Goal: Task Accomplishment & Management: Complete application form

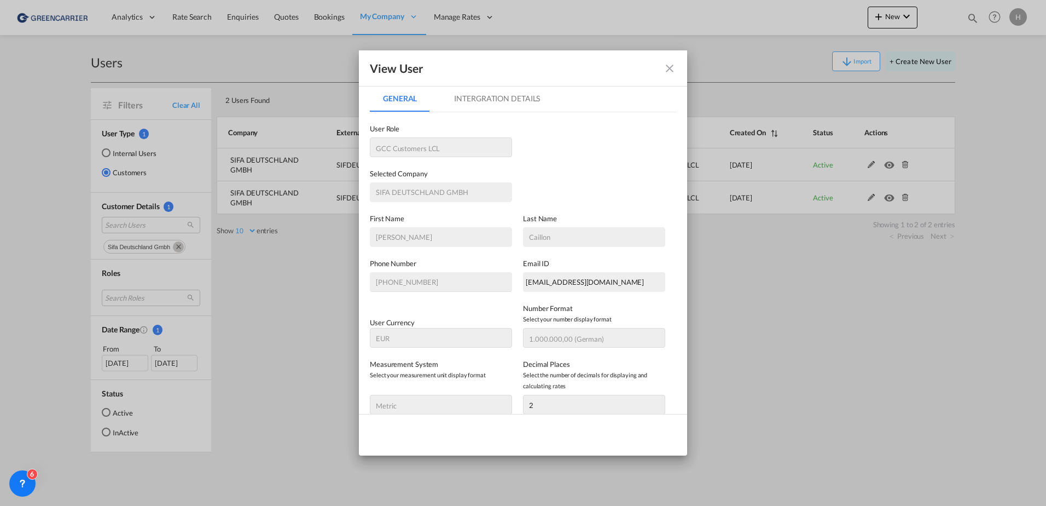
click at [668, 71] on md-icon "icon-close fg-AAA8AD" at bounding box center [669, 68] width 13 height 13
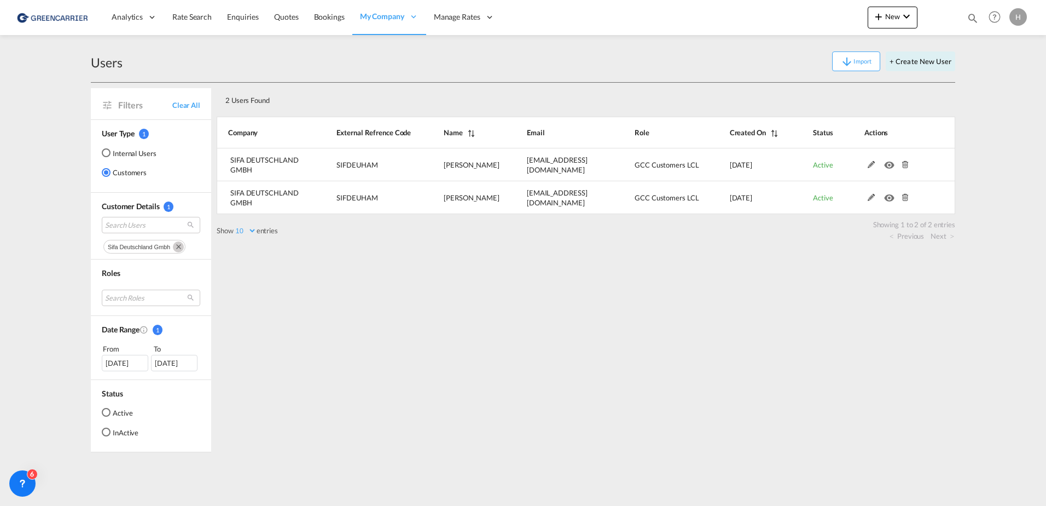
click at [62, 10] on img at bounding box center [53, 17] width 74 height 25
click at [66, 21] on img at bounding box center [53, 17] width 74 height 25
click at [914, 67] on button "+ Create New User" at bounding box center [921, 61] width 70 height 20
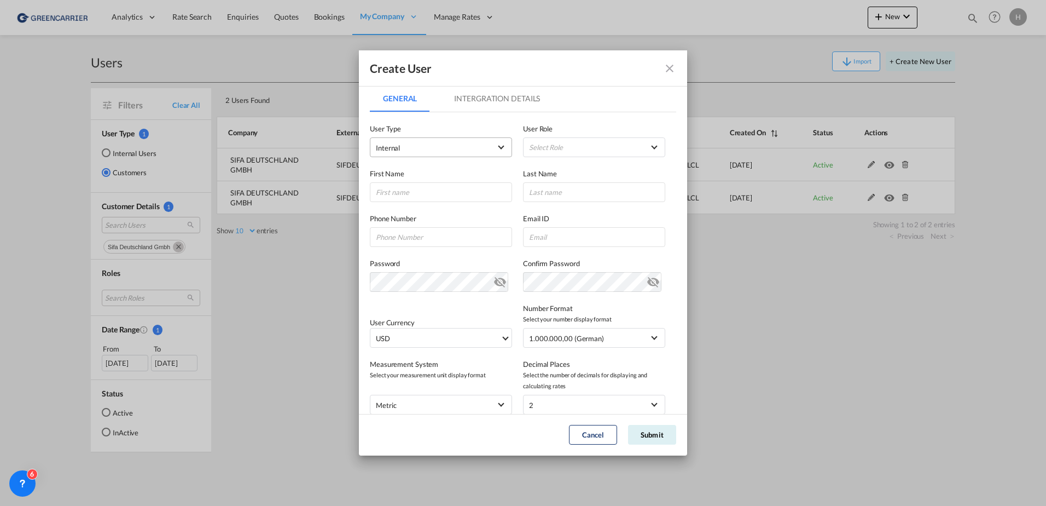
click at [488, 152] on md-select-value "Internal" at bounding box center [441, 147] width 130 height 14
click at [396, 175] on span "Customer" at bounding box center [392, 174] width 31 height 9
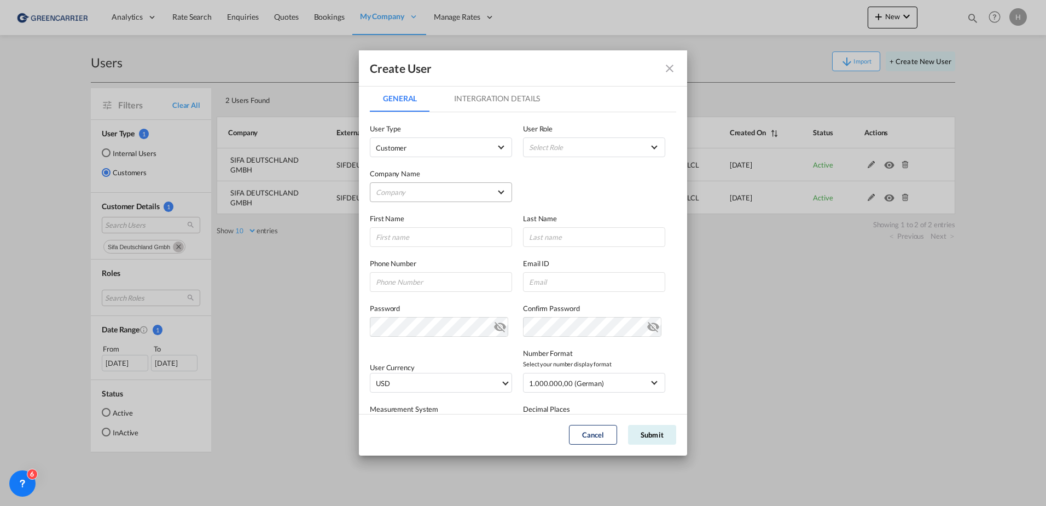
click at [427, 195] on md-select "Company [PERSON_NAME] & Co. GmbH Am Zehnhoff-Söns GmbH International Logistic S…" at bounding box center [441, 192] width 142 height 20
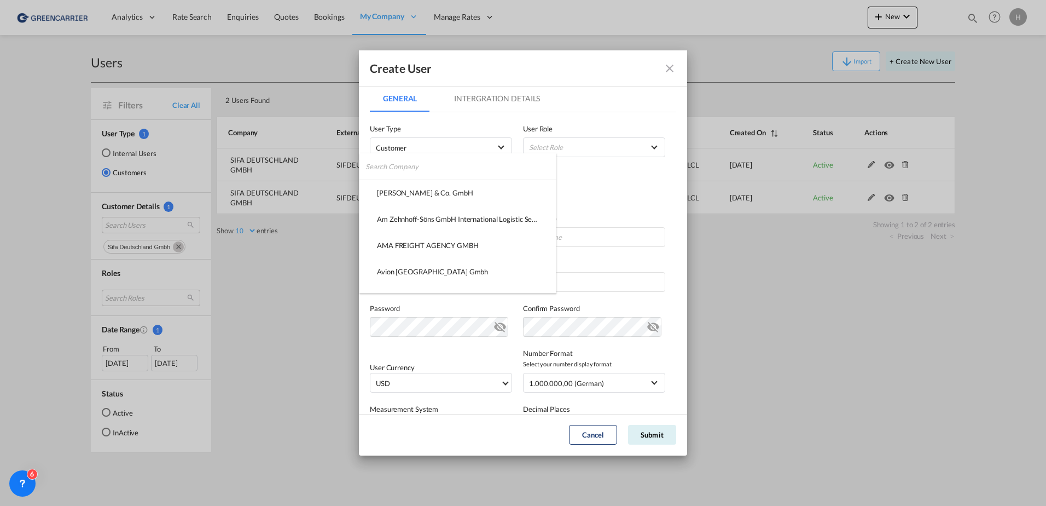
click at [398, 164] on input "search" at bounding box center [461, 166] width 191 height 26
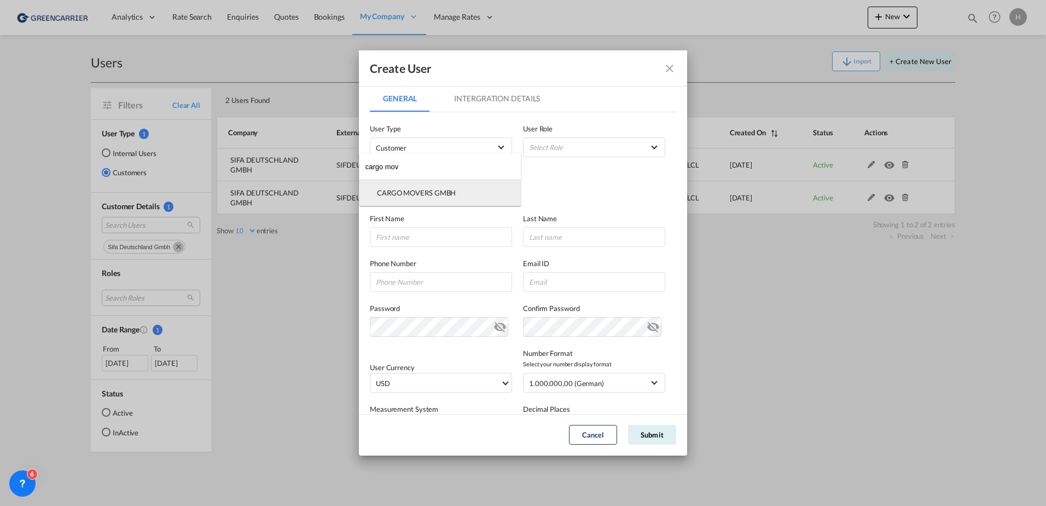
type input "cargo mov"
click at [426, 194] on div "CARGO MOVERS GMBH" at bounding box center [416, 193] width 79 height 10
click at [562, 153] on md-select "Select Role BCO GLOBAL GCC Customers FCL USER_DEFINED GCC Customers LCL USER_DE…" at bounding box center [594, 147] width 142 height 20
click at [562, 153] on body "Analytics Reports Dashboard Rate Search Enquiries Quotes Bookings" at bounding box center [523, 253] width 1046 height 506
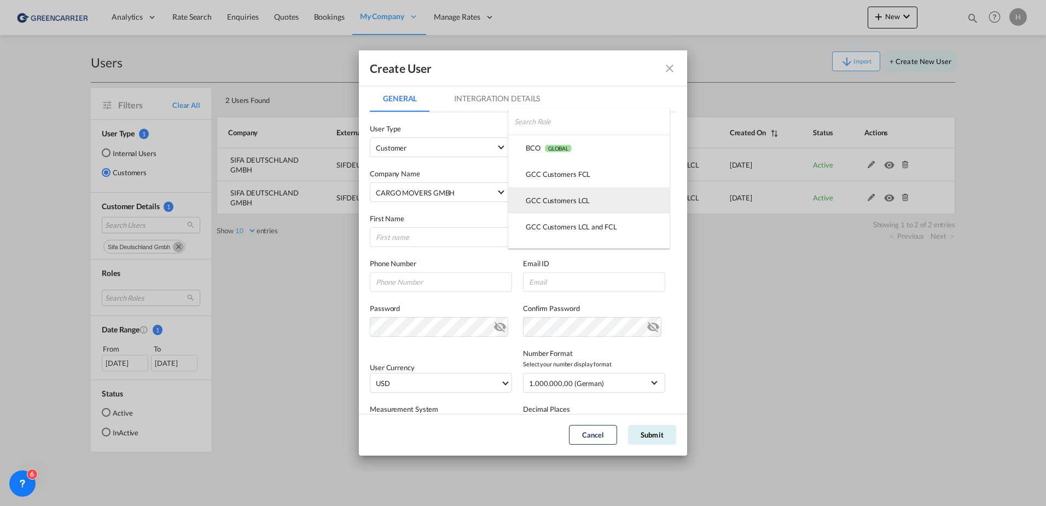
click at [548, 200] on div "GCC Customers LCL USER_DEFINED" at bounding box center [558, 200] width 64 height 10
click at [395, 234] on input "GeneralIntergration Details ..." at bounding box center [441, 237] width 142 height 20
drag, startPoint x: 419, startPoint y: 231, endPoint x: 350, endPoint y: 237, distance: 69.2
click at [419, 231] on input "GeneralIntergration Details ..." at bounding box center [441, 237] width 142 height 20
paste input "[PERSON_NAME]"
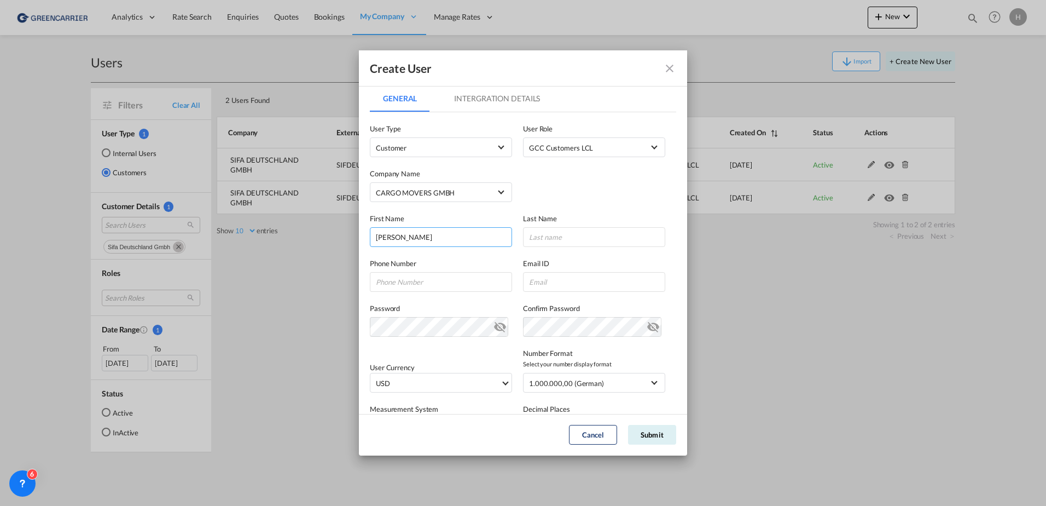
type input "[PERSON_NAME]"
click at [571, 241] on input "GeneralIntergration Details ..." at bounding box center [594, 237] width 142 height 20
paste input "[PERSON_NAME]"
type input "[PERSON_NAME]"
click at [368, 283] on md-dialog-content "General Intergration Details General Intergration Details User Type Customer Us…" at bounding box center [523, 249] width 328 height 328
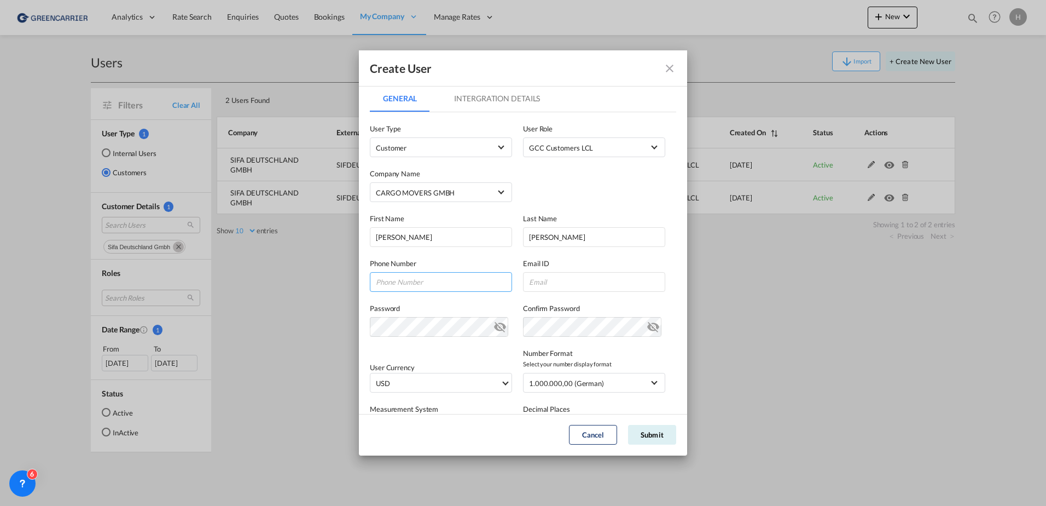
click at [391, 279] on input "GeneralIntergration Details ..." at bounding box center [441, 282] width 142 height 20
click at [414, 280] on input "GeneralIntergration Details ..." at bounding box center [441, 282] width 142 height 20
paste input "04222965 9 048"
type input "04222965 9 048"
click at [559, 287] on input "GeneralIntergration Details ..." at bounding box center [594, 282] width 142 height 20
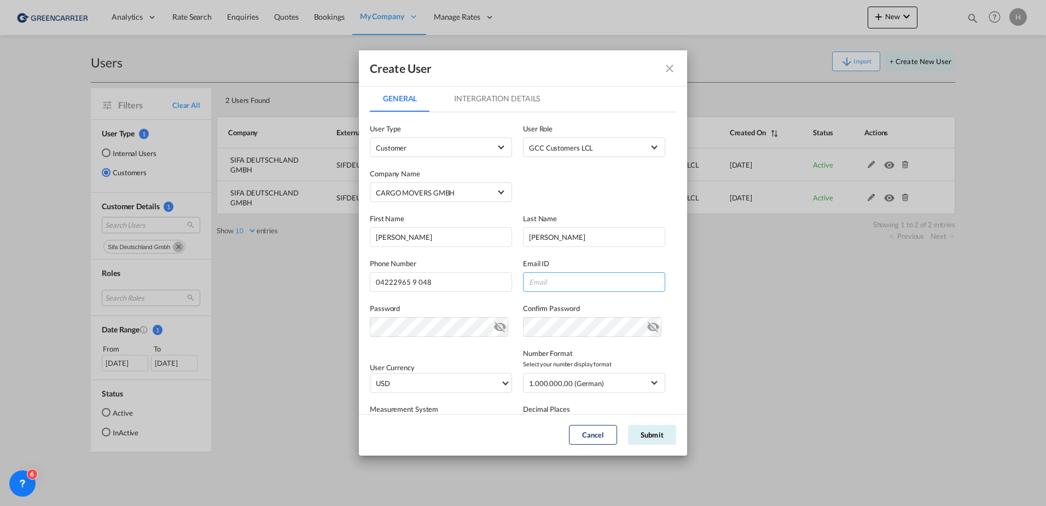
paste input "[PERSON_NAME][EMAIL_ADDRESS][DOMAIN_NAME]"
type input "[PERSON_NAME][EMAIL_ADDRESS][DOMAIN_NAME]"
click at [647, 326] on md-icon "icon-eye-off" at bounding box center [653, 324] width 13 height 13
click at [494, 328] on md-icon "icon-eye-off" at bounding box center [500, 324] width 13 height 13
click at [453, 381] on span "USD" at bounding box center [438, 383] width 125 height 11
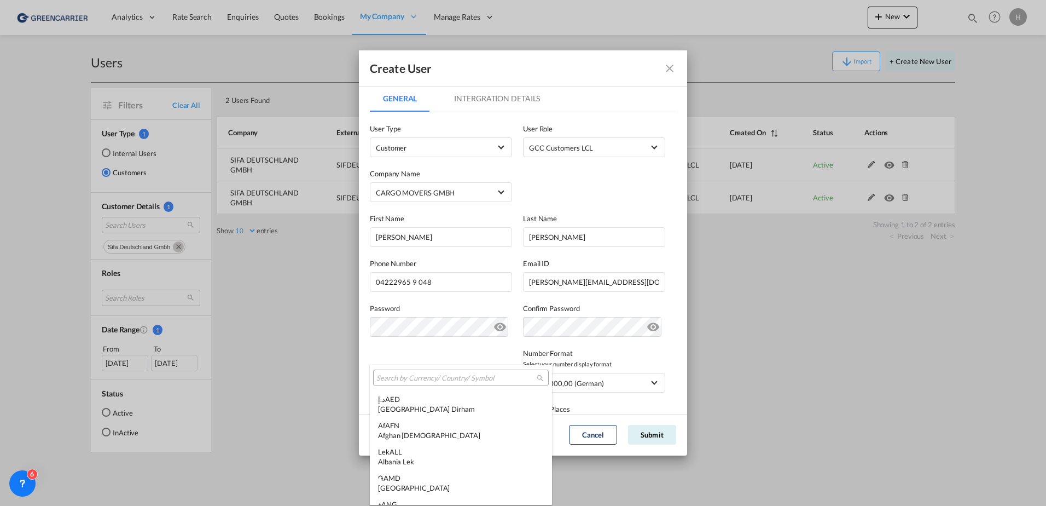
scroll to position [3778, 0]
click at [408, 381] on input "search" at bounding box center [457, 378] width 160 height 10
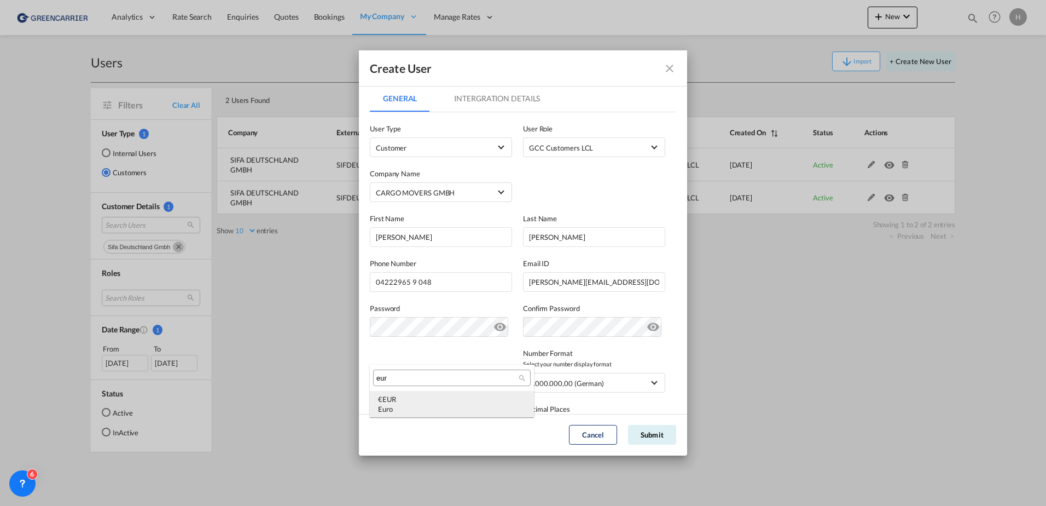
type input "eur"
click at [407, 404] on div "Euro" at bounding box center [452, 409] width 148 height 10
click at [575, 385] on div "1.000.000,00 (German)" at bounding box center [566, 383] width 75 height 9
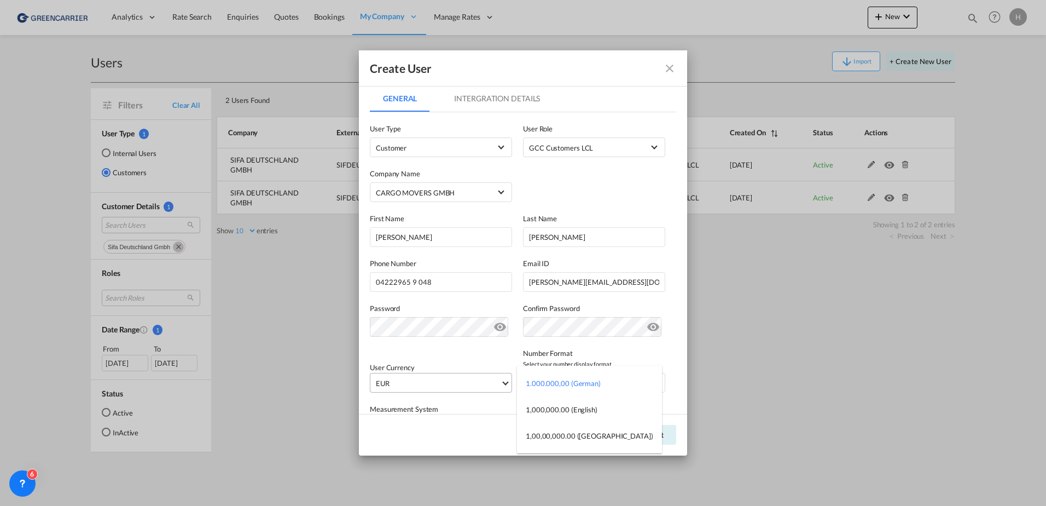
click at [505, 390] on md-backdrop at bounding box center [523, 253] width 1046 height 506
click at [512, 97] on md-tab-item "Intergration Details" at bounding box center [497, 98] width 112 height 26
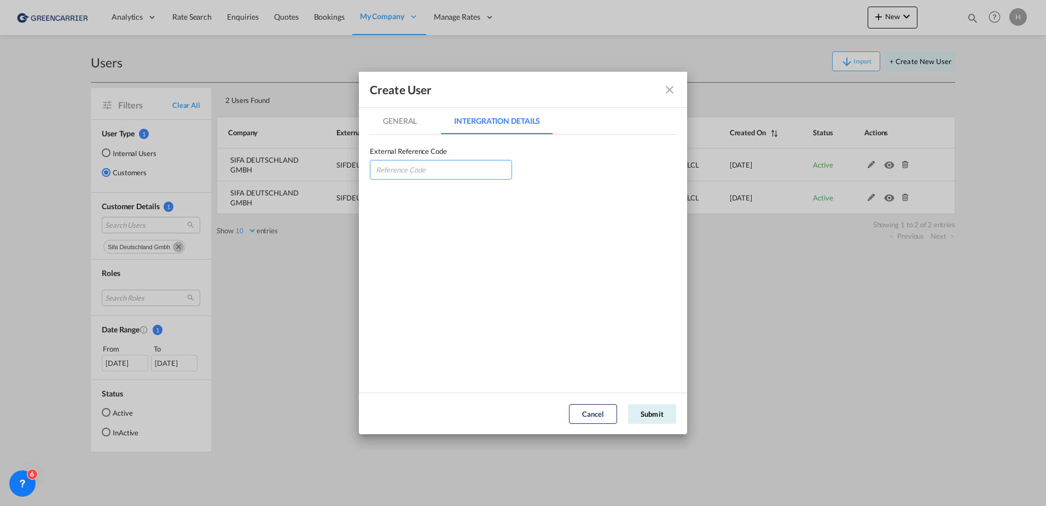
click at [453, 170] on input "GeneralIntergration Details ..." at bounding box center [441, 170] width 142 height 20
paste input "CARMOVHAM"
type input "CARMOVHAM"
click at [391, 117] on md-tab-item "General" at bounding box center [400, 121] width 60 height 26
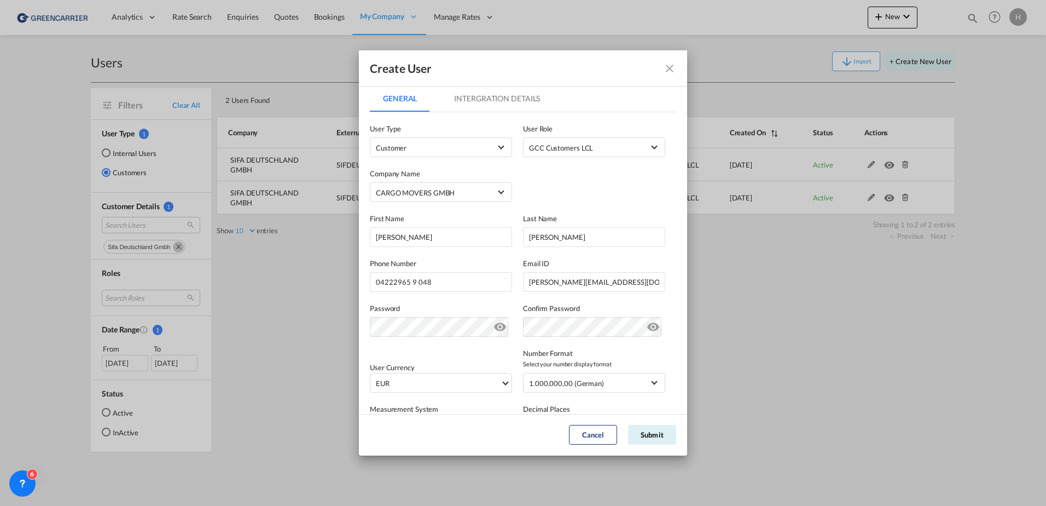
scroll to position [55, 0]
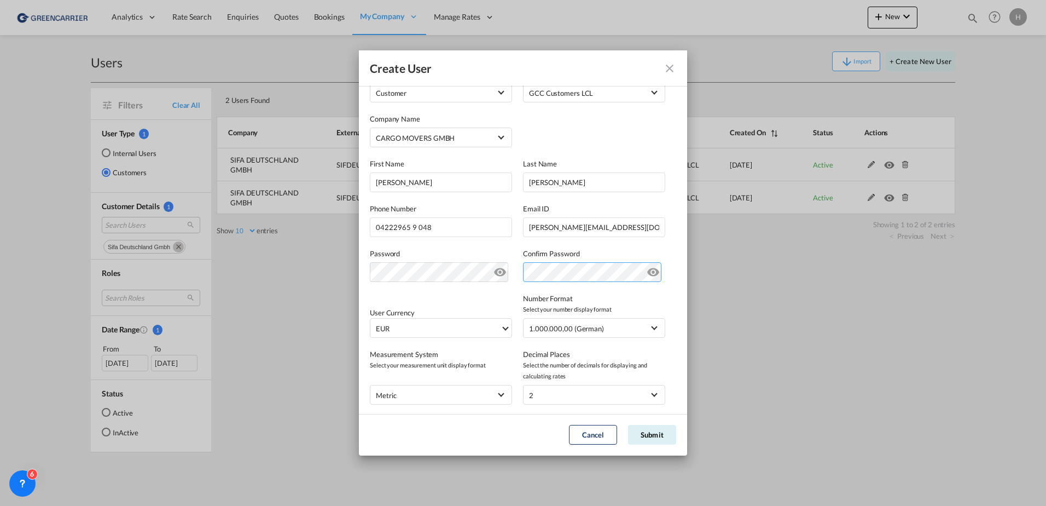
click at [485, 269] on div "Password Password must contain the following: A special character A number Mini…" at bounding box center [523, 259] width 306 height 45
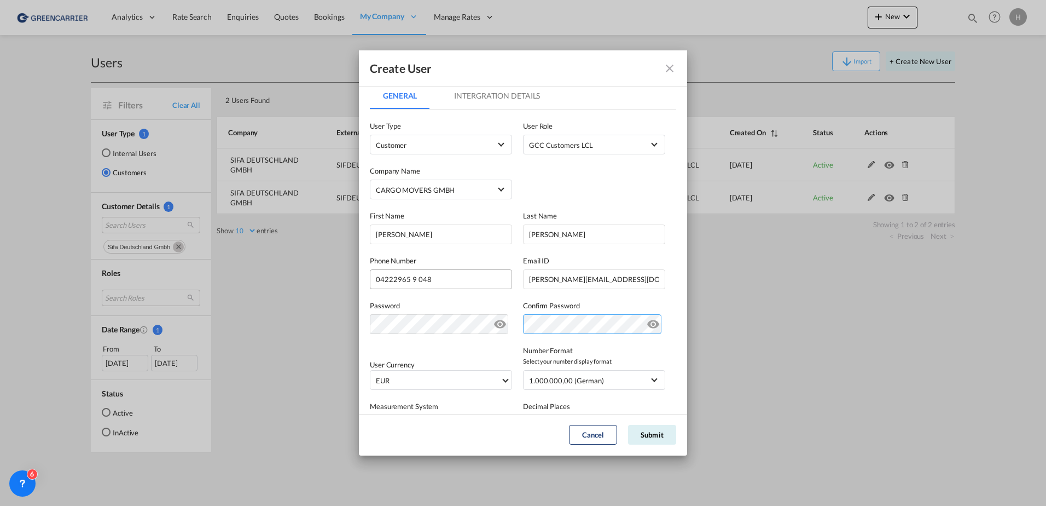
scroll to position [0, 0]
click at [487, 94] on md-tab-item "Intergration Details" at bounding box center [497, 98] width 112 height 26
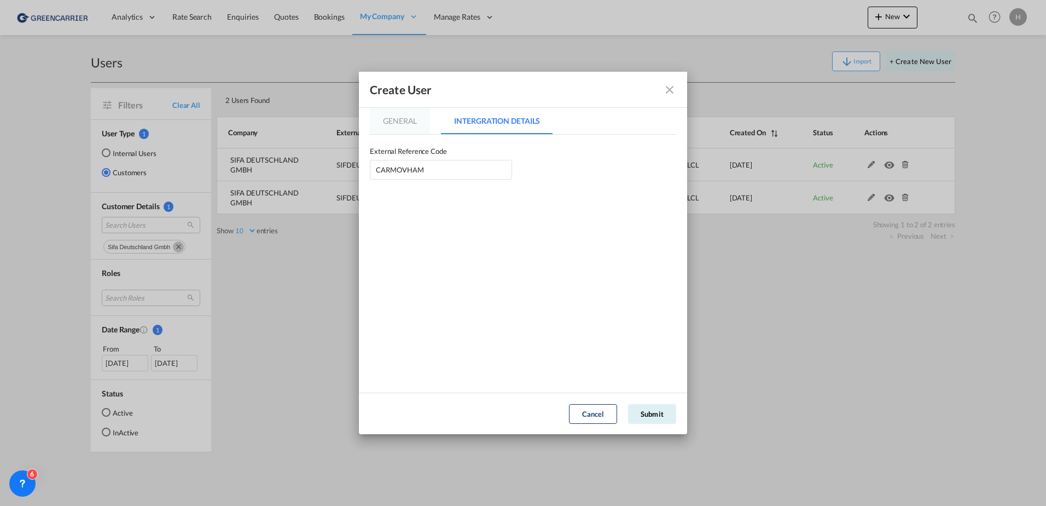
click at [382, 119] on md-tab-item "General" at bounding box center [400, 121] width 60 height 26
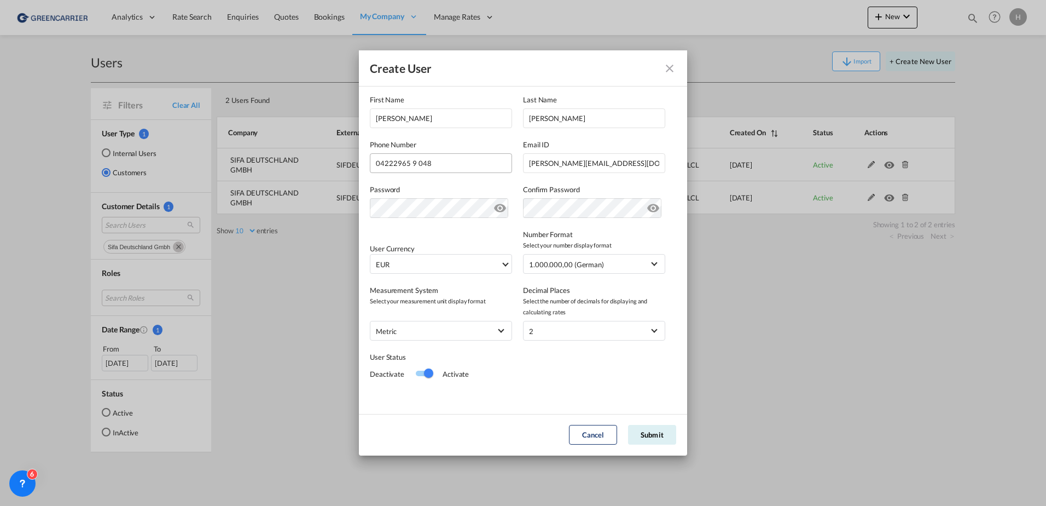
scroll to position [120, 0]
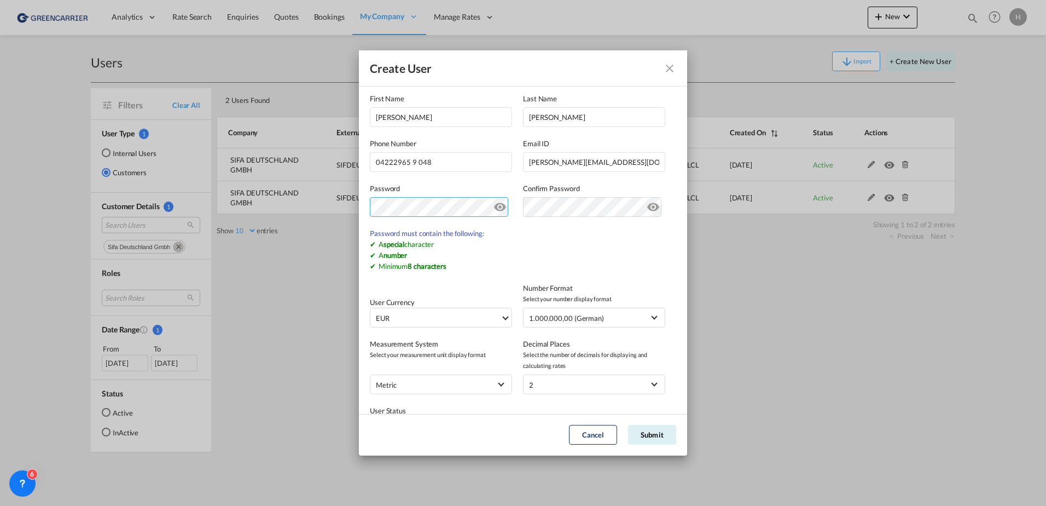
click at [304, 204] on div "Create User General Intergration Details General Intergration Details User Type…" at bounding box center [523, 253] width 1046 height 506
click at [596, 253] on md-content "User Type Customer User Role GCC Customers LCL USER_DEFINED Company Name CARGO …" at bounding box center [523, 224] width 306 height 465
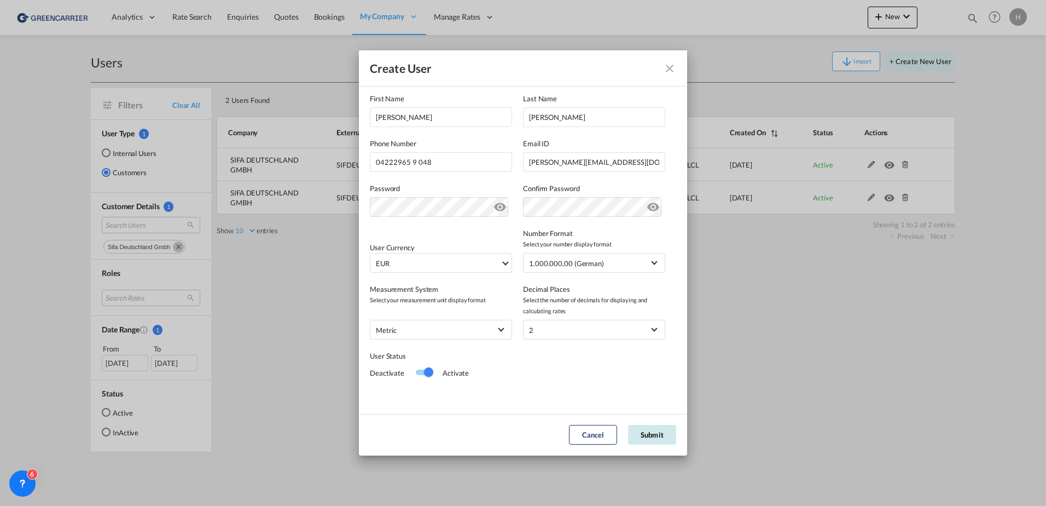
click at [659, 438] on button "Submit" at bounding box center [652, 435] width 48 height 20
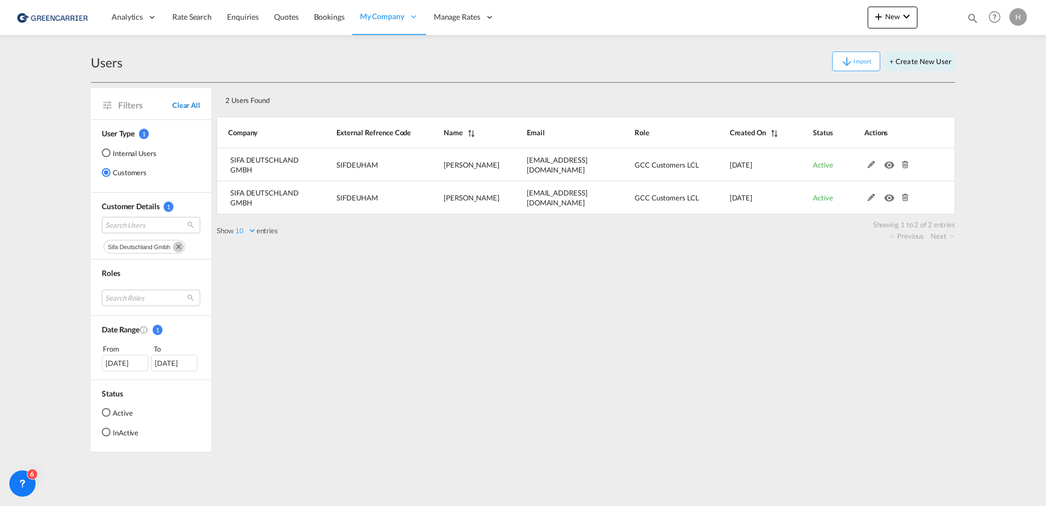
click at [183, 107] on span "Clear All" at bounding box center [186, 105] width 28 height 10
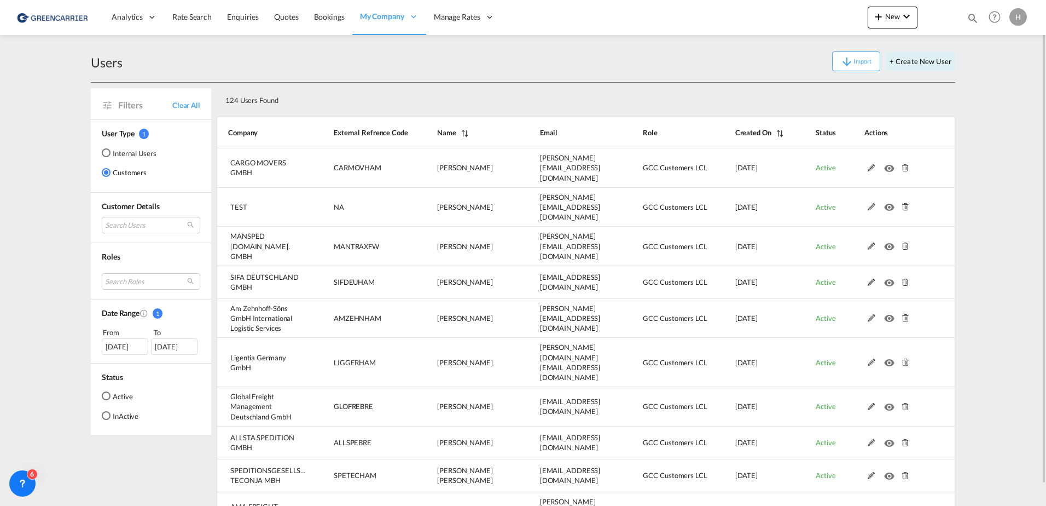
drag, startPoint x: 682, startPoint y: 89, endPoint x: 661, endPoint y: 95, distance: 22.0
click at [682, 89] on div "124 Users Found" at bounding box center [549, 98] width 657 height 22
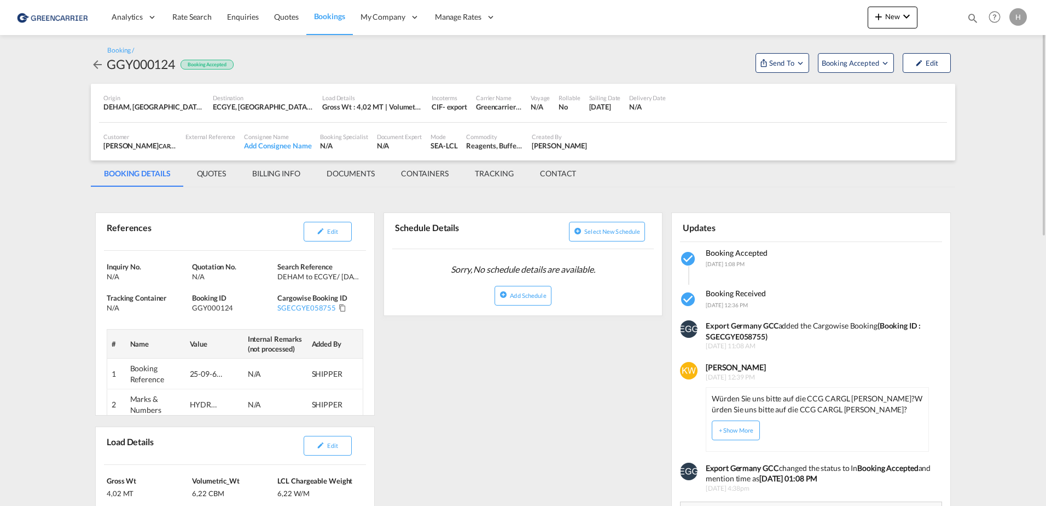
drag, startPoint x: 753, startPoint y: 257, endPoint x: 742, endPoint y: 280, distance: 25.2
click at [753, 257] on span "Booking Accepted" at bounding box center [737, 252] width 62 height 9
click at [727, 294] on span "Booking Received" at bounding box center [736, 292] width 60 height 9
click at [222, 105] on div "ECGYE, Guayaquil, Ecuador, South America, Americas" at bounding box center [263, 107] width 101 height 10
click at [888, 66] on md-icon "Open demo menu" at bounding box center [886, 63] width 10 height 10
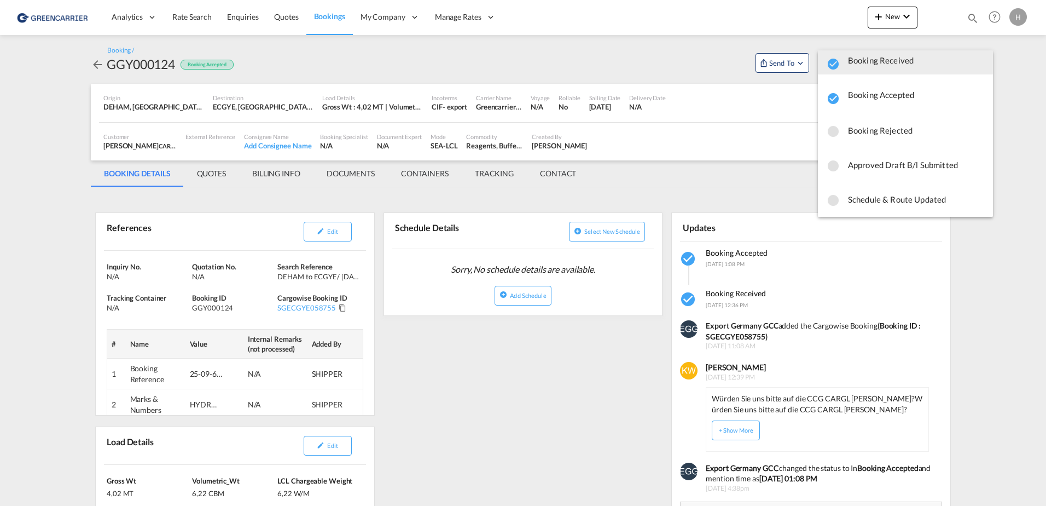
scroll to position [15, 0]
click at [724, 128] on md-backdrop at bounding box center [523, 253] width 1046 height 506
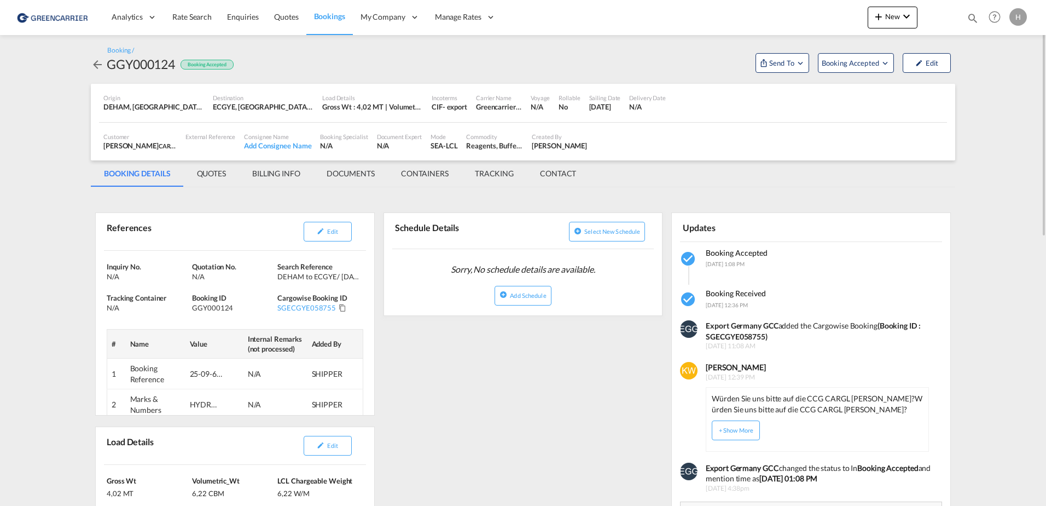
click at [212, 174] on md-tab-item "QUOTES" at bounding box center [211, 173] width 55 height 26
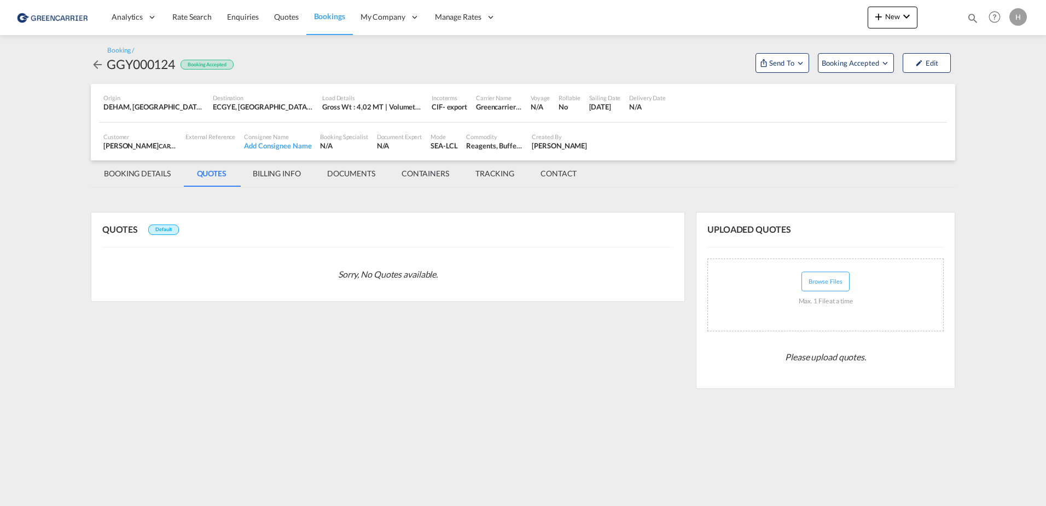
click at [283, 184] on md-tab-item "BILLING INFO" at bounding box center [277, 173] width 74 height 26
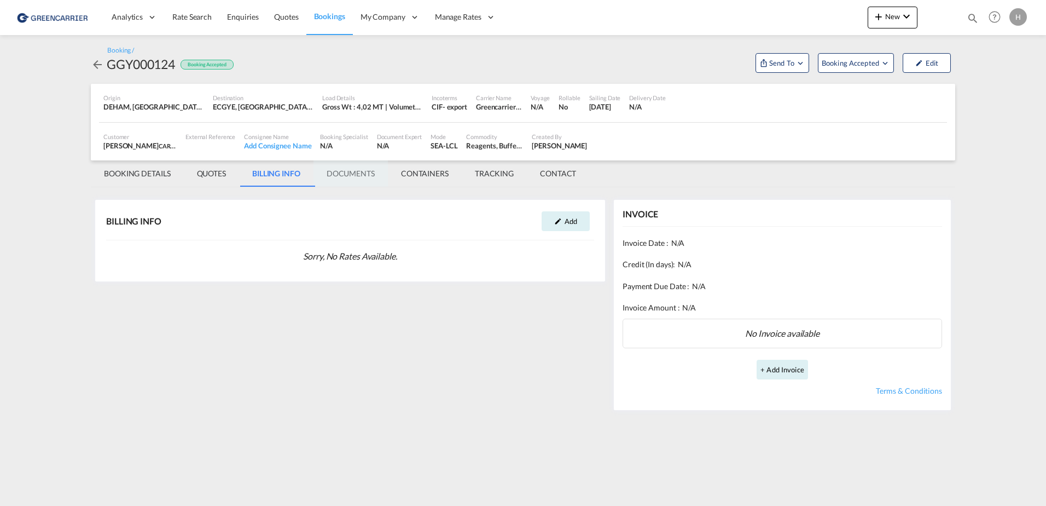
click at [365, 172] on md-tab-item "DOCUMENTS" at bounding box center [351, 173] width 74 height 26
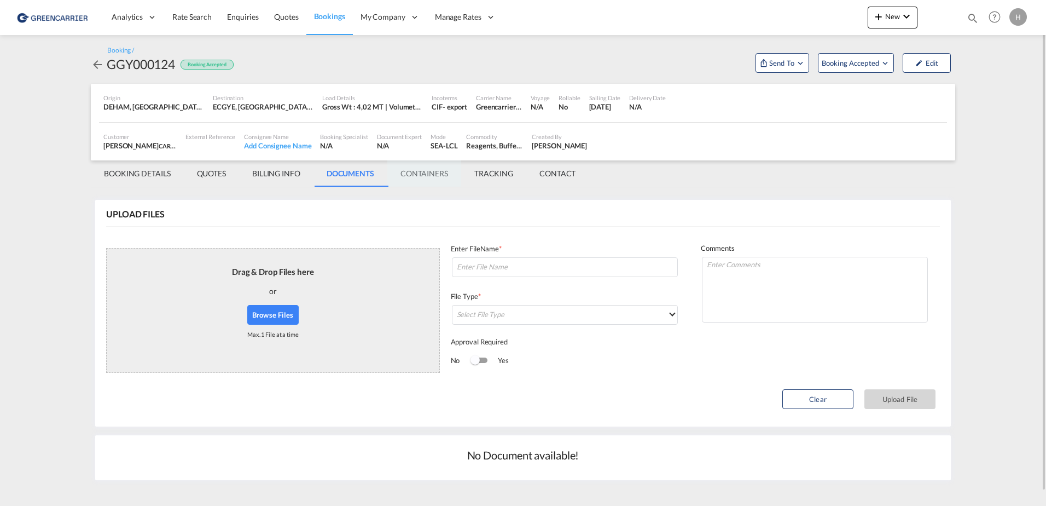
click at [419, 171] on md-tab-item "CONTAINERS" at bounding box center [424, 173] width 74 height 26
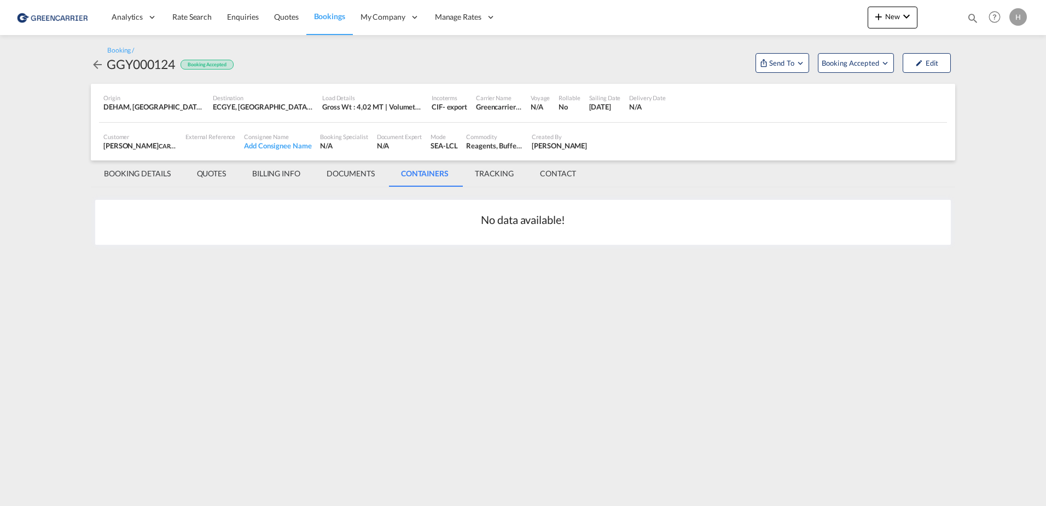
click at [499, 174] on md-tab-item "TRACKING" at bounding box center [494, 173] width 65 height 26
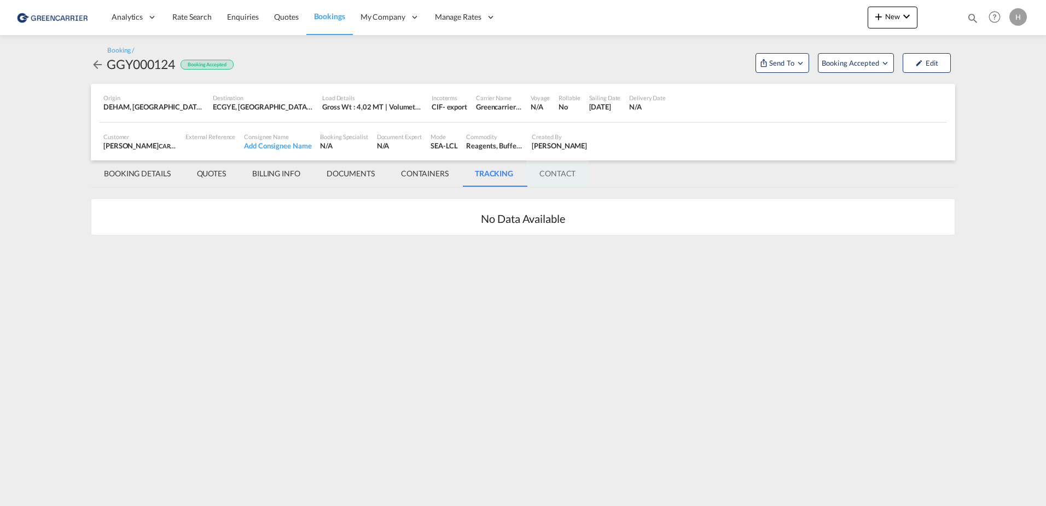
click at [571, 173] on md-tab-item "CONTACT" at bounding box center [557, 173] width 62 height 26
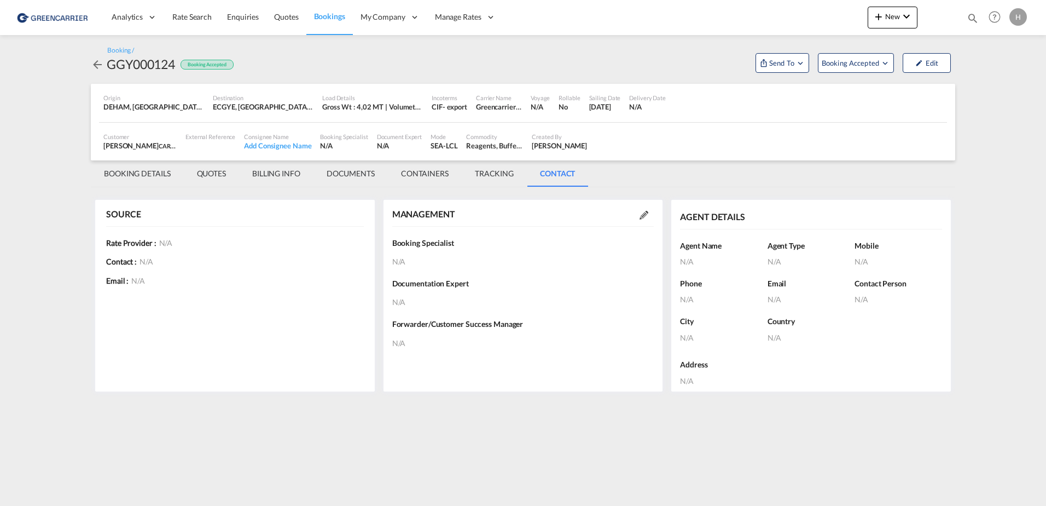
click at [125, 181] on md-tab-item "BOOKING DETAILS" at bounding box center [137, 173] width 93 height 26
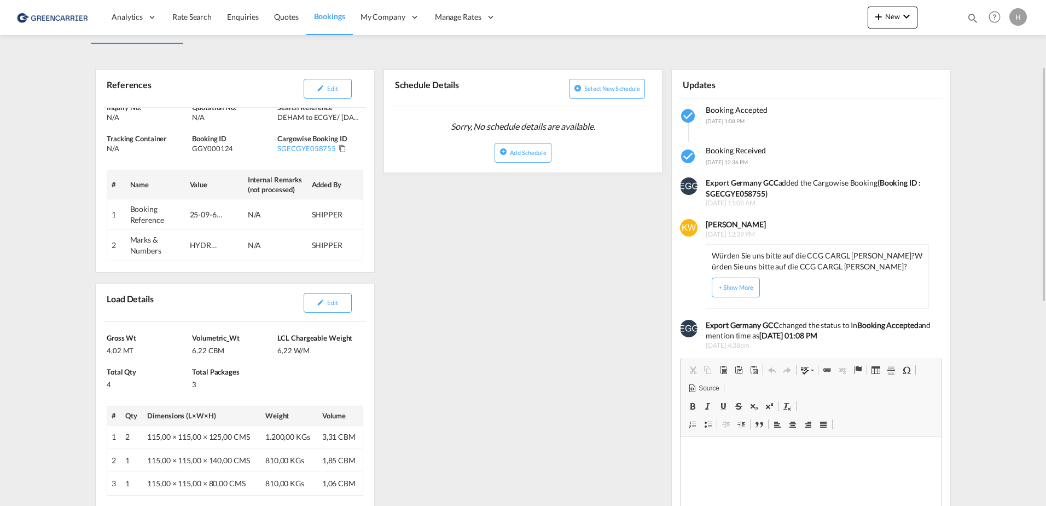
scroll to position [0, 0]
